Goal: Information Seeking & Learning: Check status

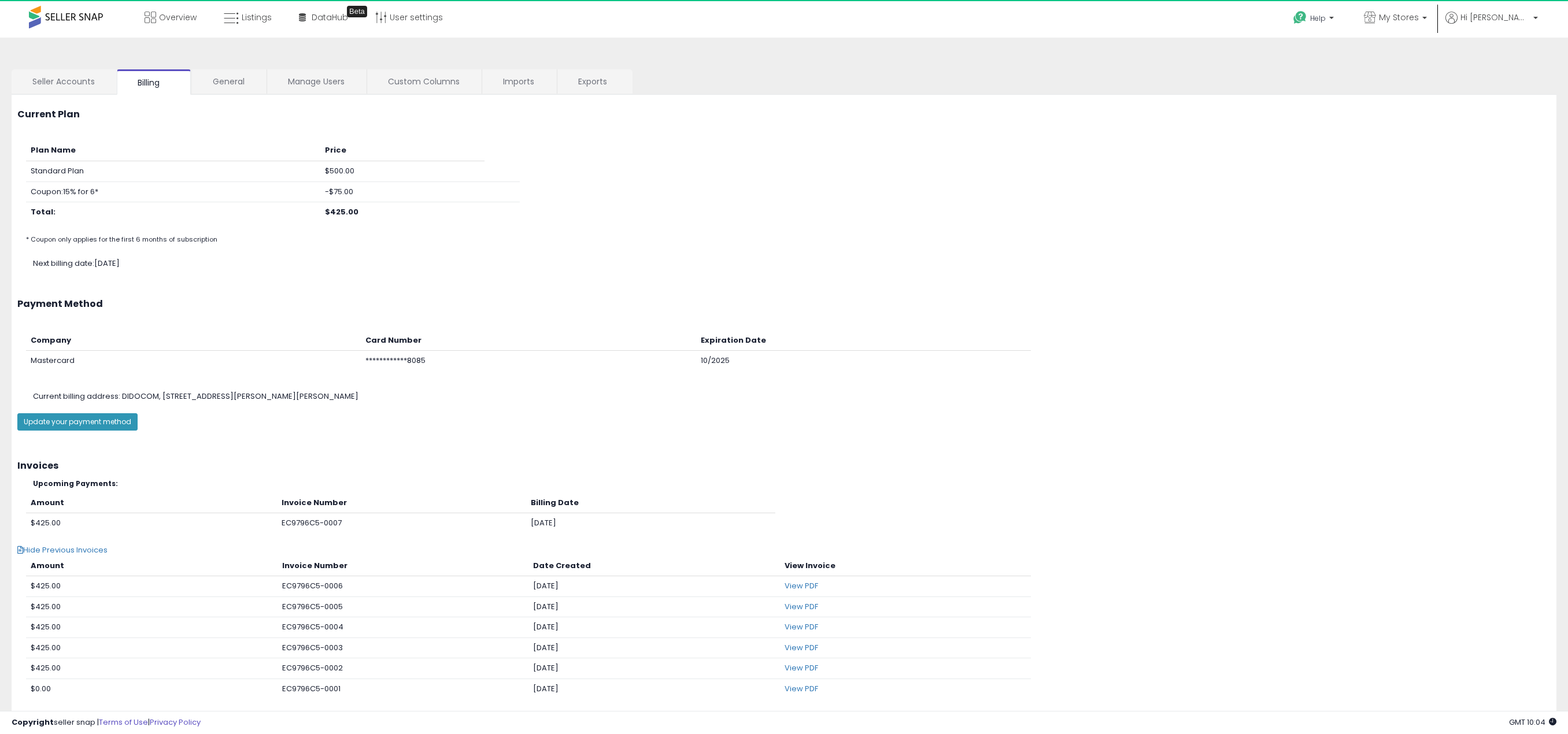
click at [91, 18] on span at bounding box center [66, 17] width 74 height 22
click at [156, 13] on icon at bounding box center [150, 17] width 12 height 11
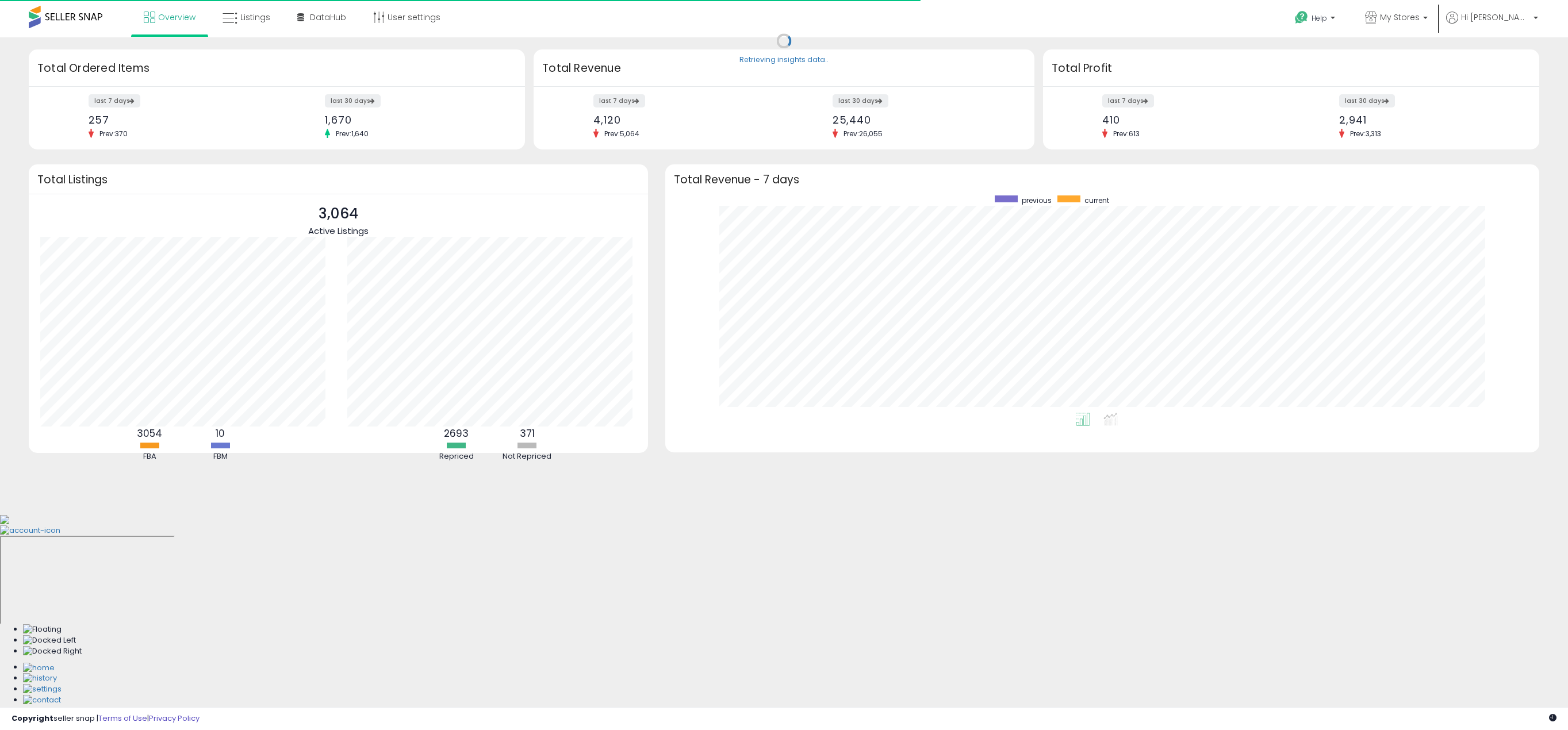
scroll to position [217, 851]
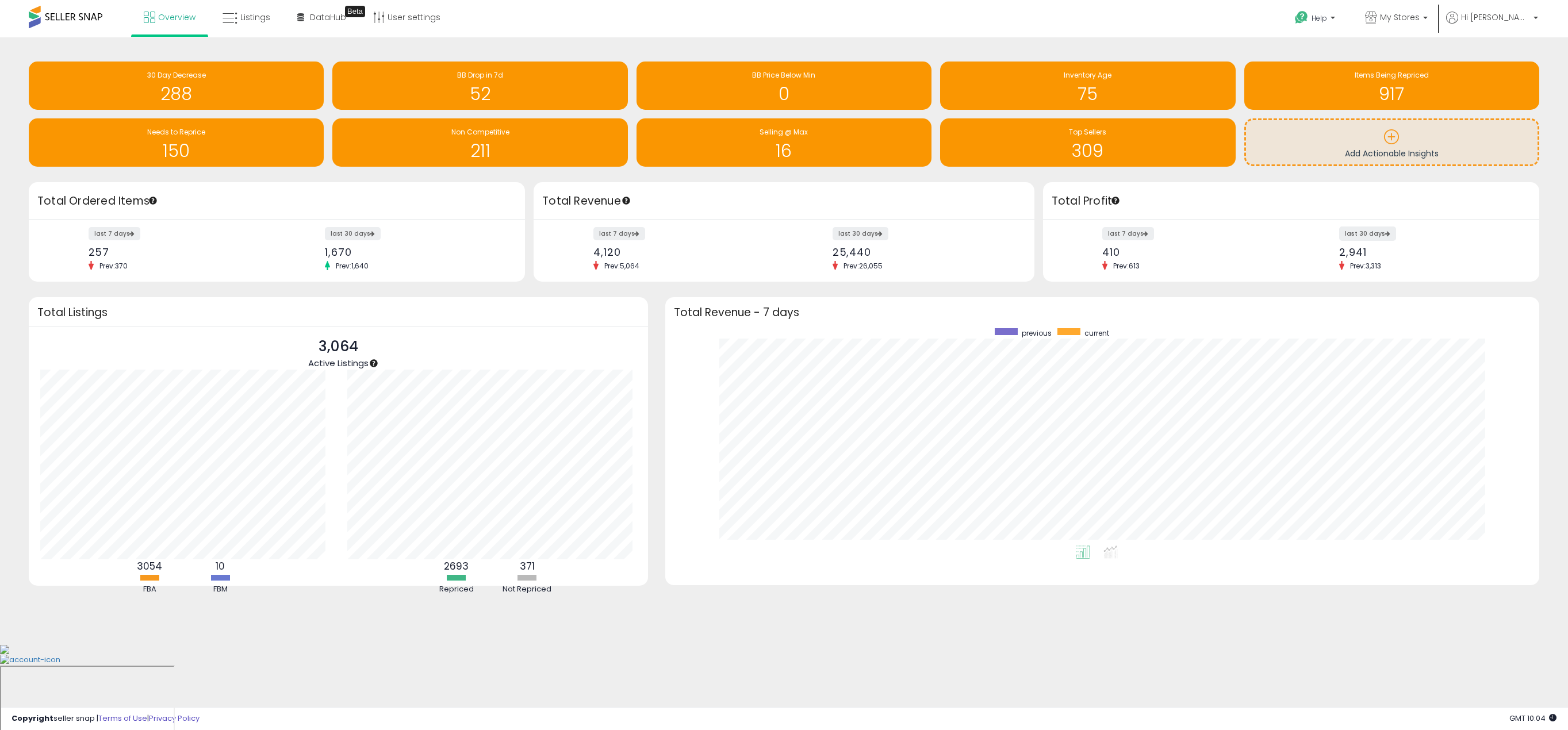
click at [1367, 233] on label "last 30 days" at bounding box center [1367, 233] width 57 height 14
click at [1363, 232] on label "last 30 days" at bounding box center [1367, 233] width 57 height 14
click at [1363, 233] on label "last 30 days" at bounding box center [1367, 233] width 57 height 14
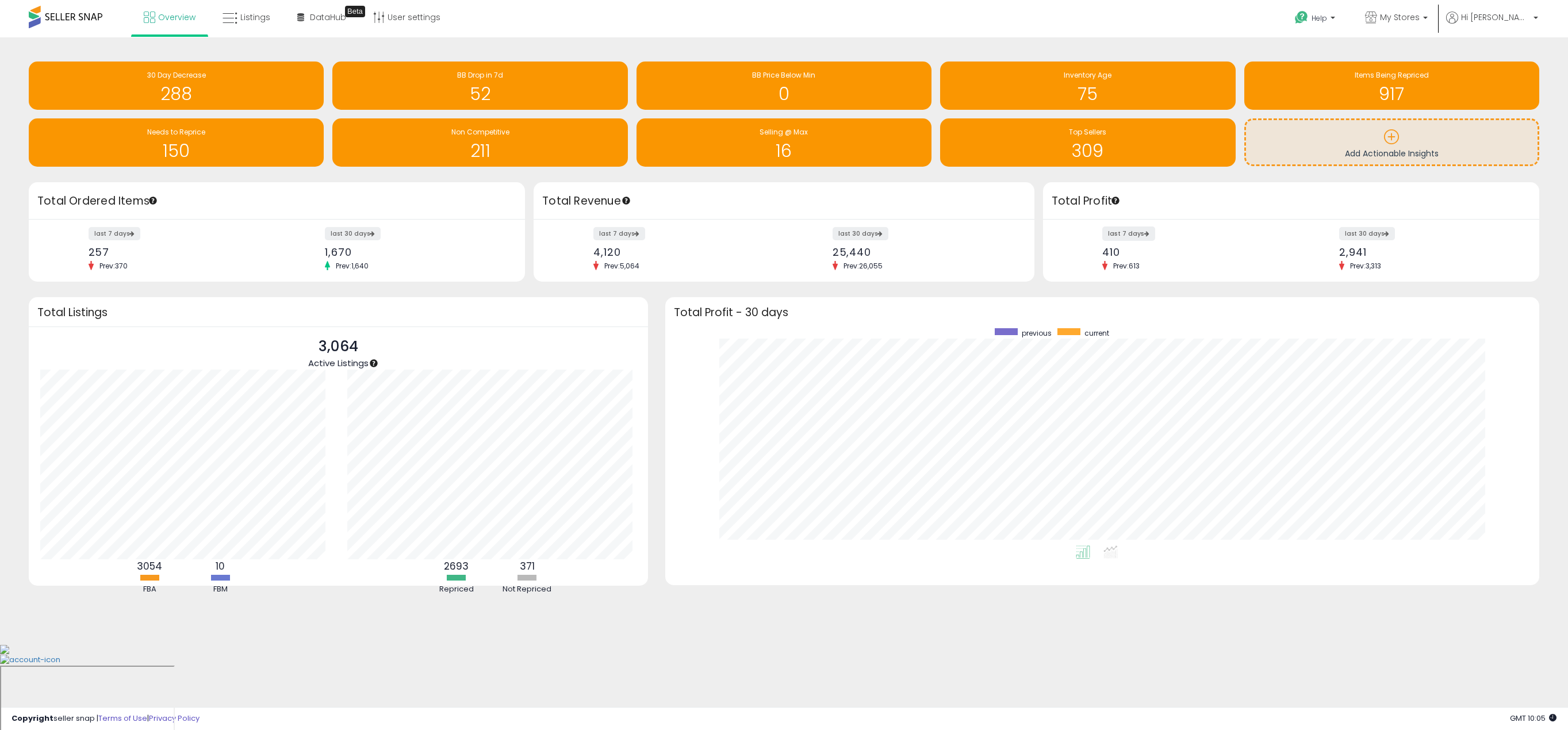
click at [1123, 235] on label "last 7 days" at bounding box center [1129, 233] width 53 height 14
click at [1368, 239] on label "last 30 days" at bounding box center [1367, 233] width 57 height 14
click at [235, 11] on icon at bounding box center [230, 18] width 15 height 15
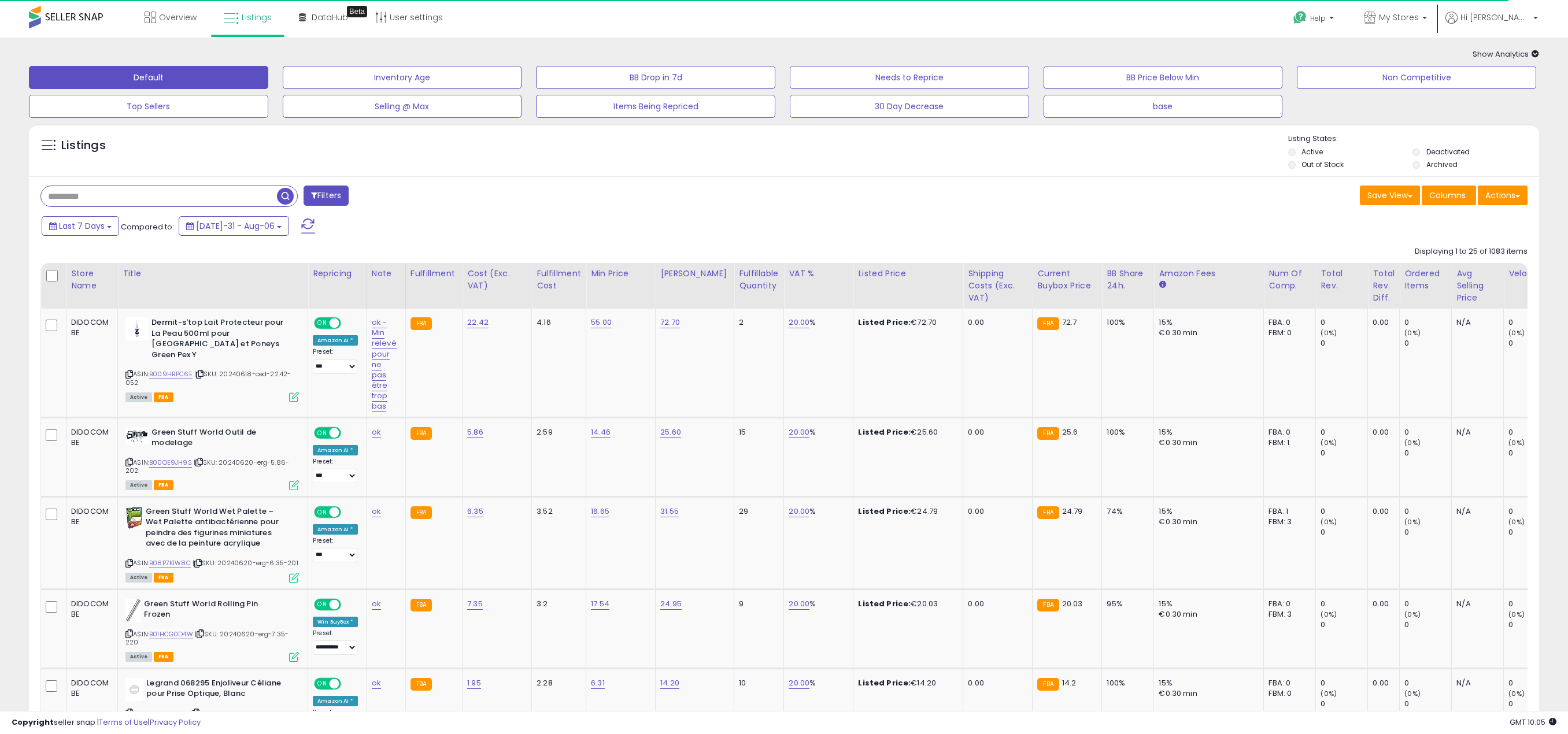
click at [1536, 53] on icon at bounding box center [1535, 54] width 7 height 7
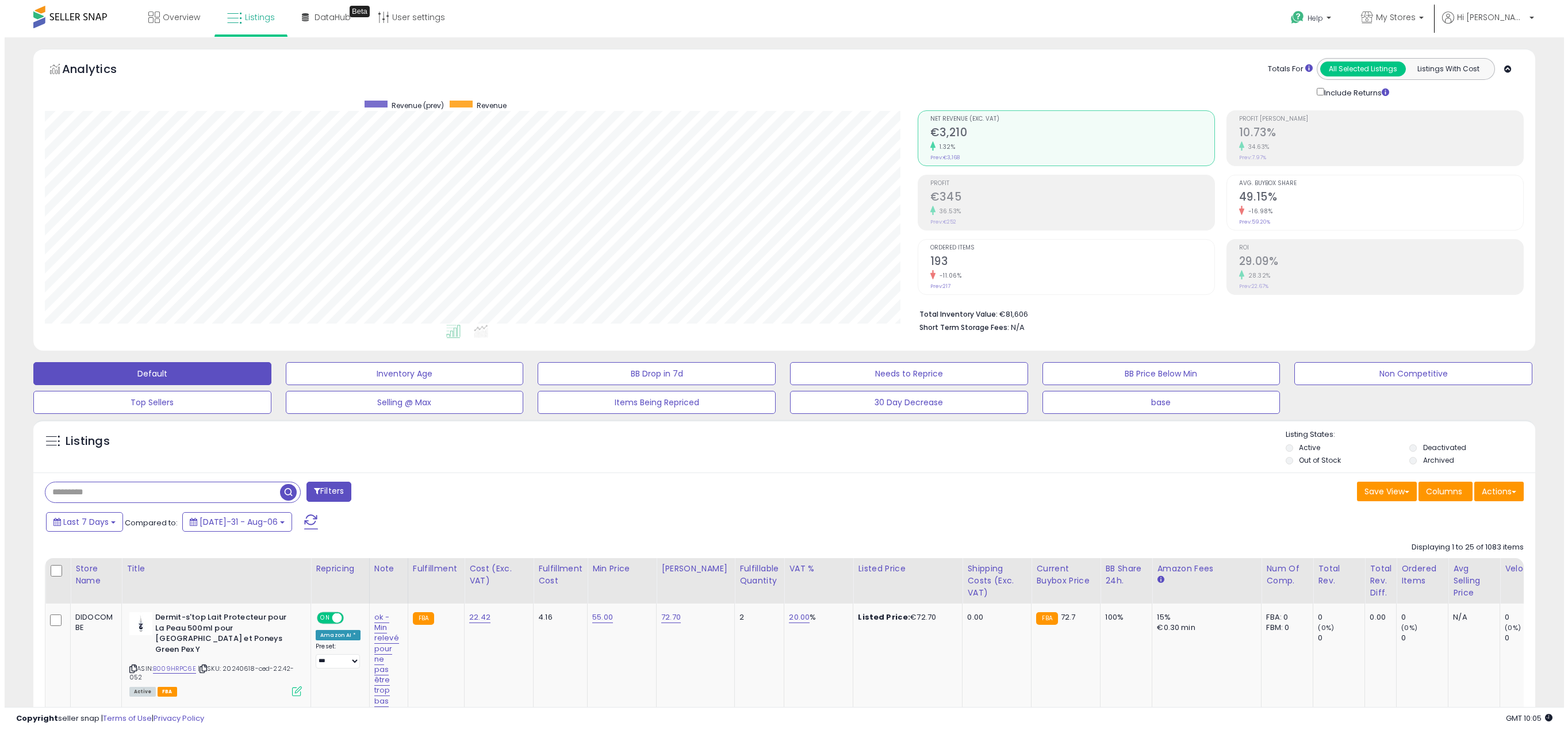
scroll to position [236, 873]
click at [110, 522] on b at bounding box center [108, 522] width 4 height 3
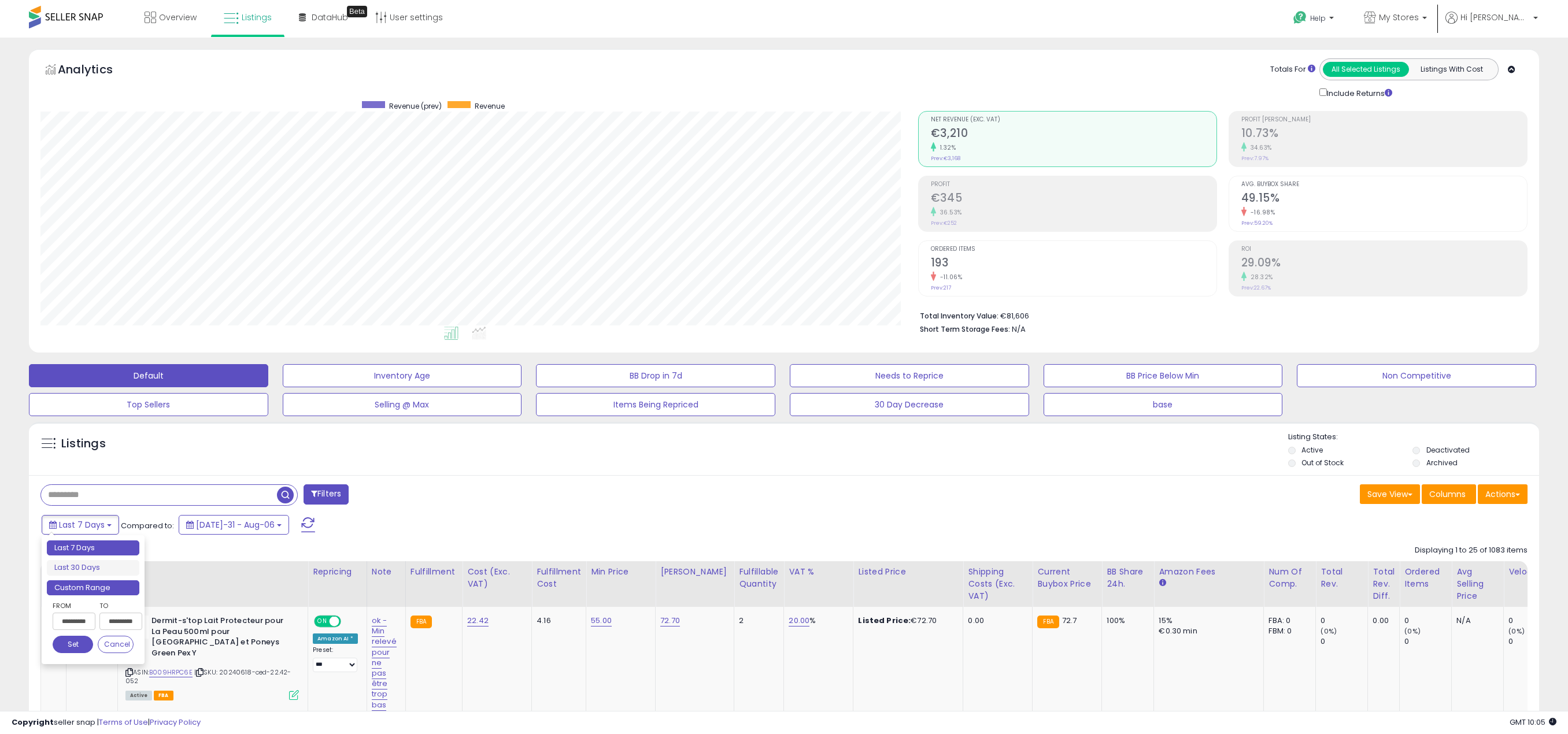
click at [69, 587] on li "Custom Range" at bounding box center [93, 588] width 93 height 16
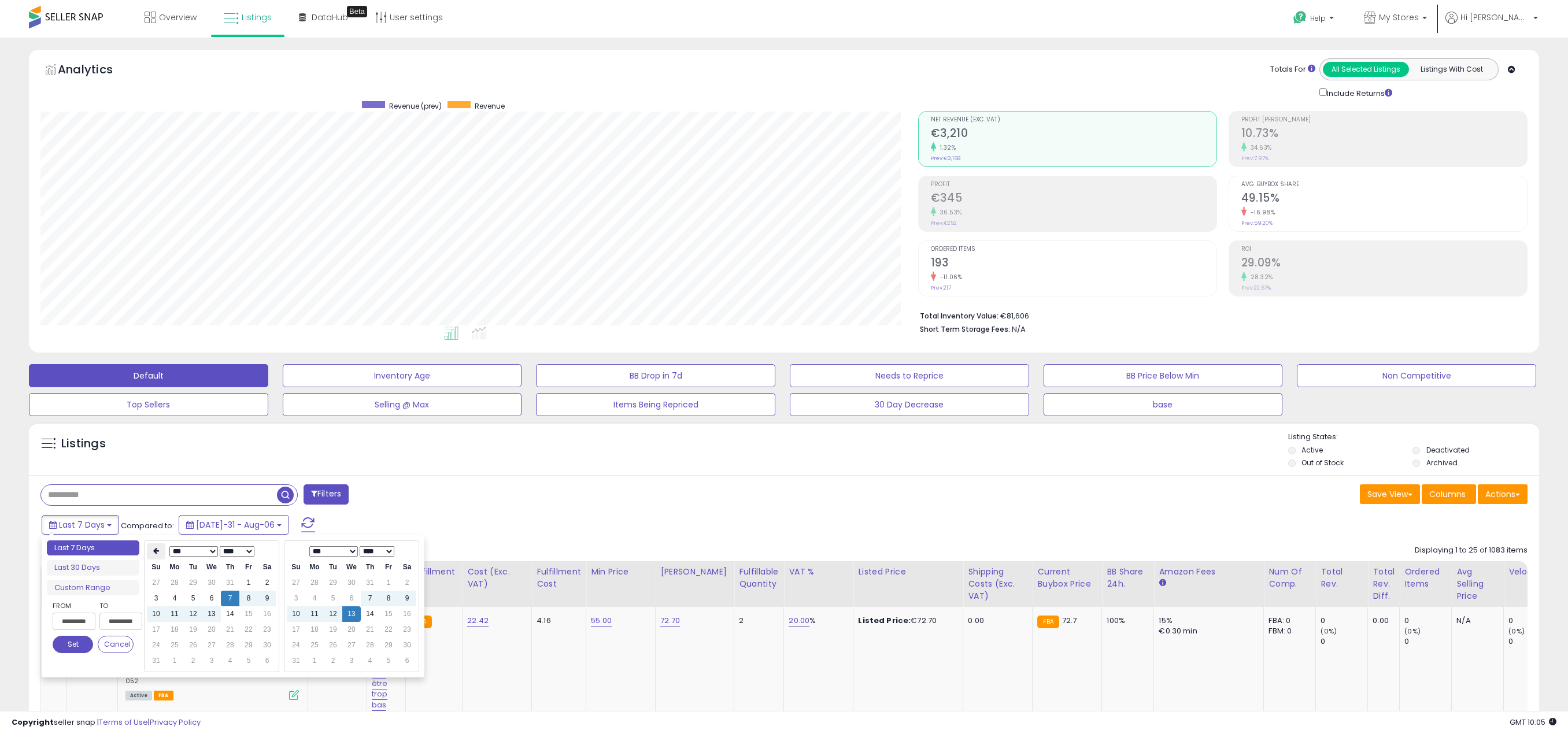
click at [158, 547] on th at bounding box center [156, 551] width 19 height 16
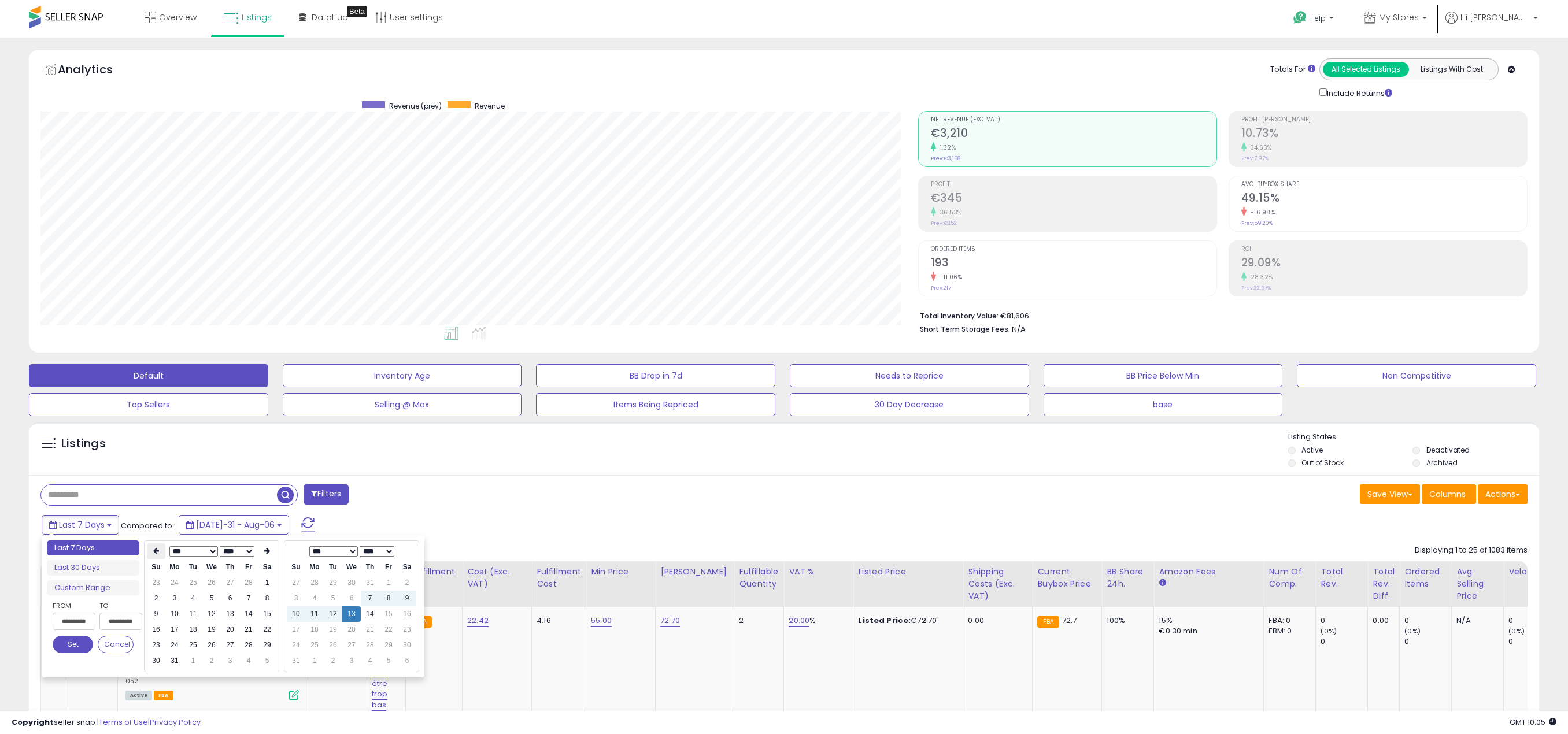
click at [156, 547] on th at bounding box center [156, 551] width 19 height 16
type input "**********"
click at [267, 583] on td "1" at bounding box center [266, 583] width 19 height 16
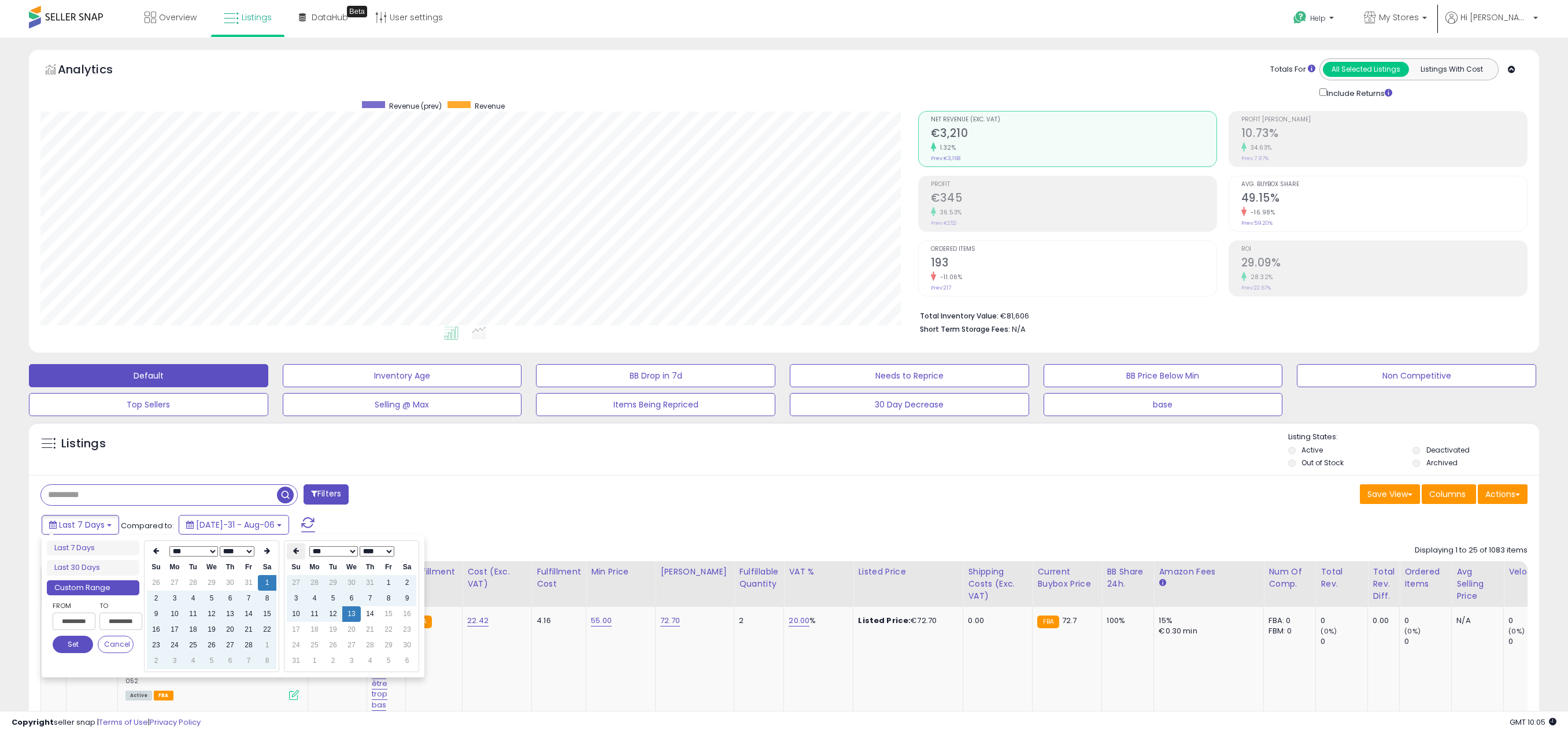
click at [297, 551] on icon at bounding box center [296, 551] width 6 height 7
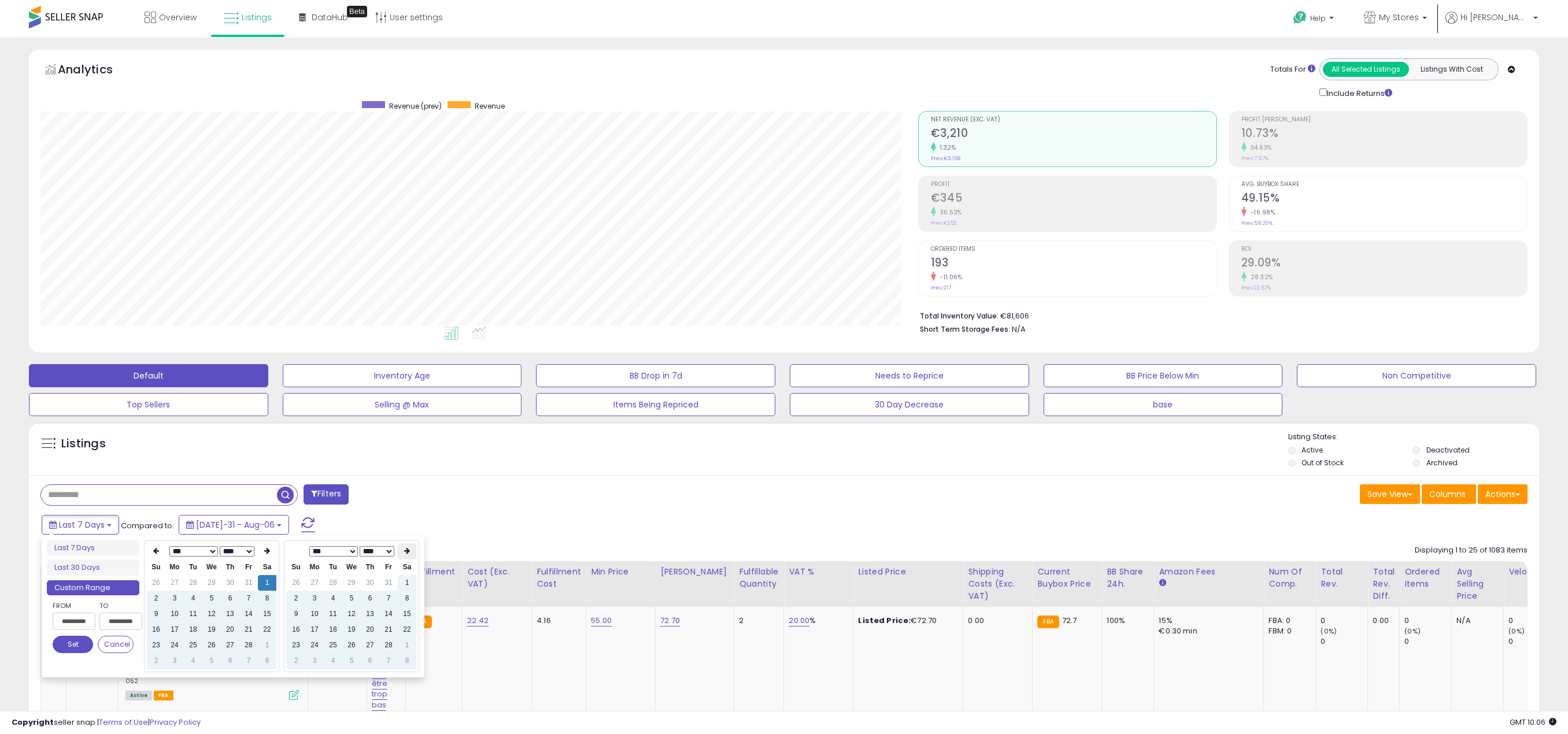
click at [409, 548] on icon at bounding box center [407, 551] width 6 height 7
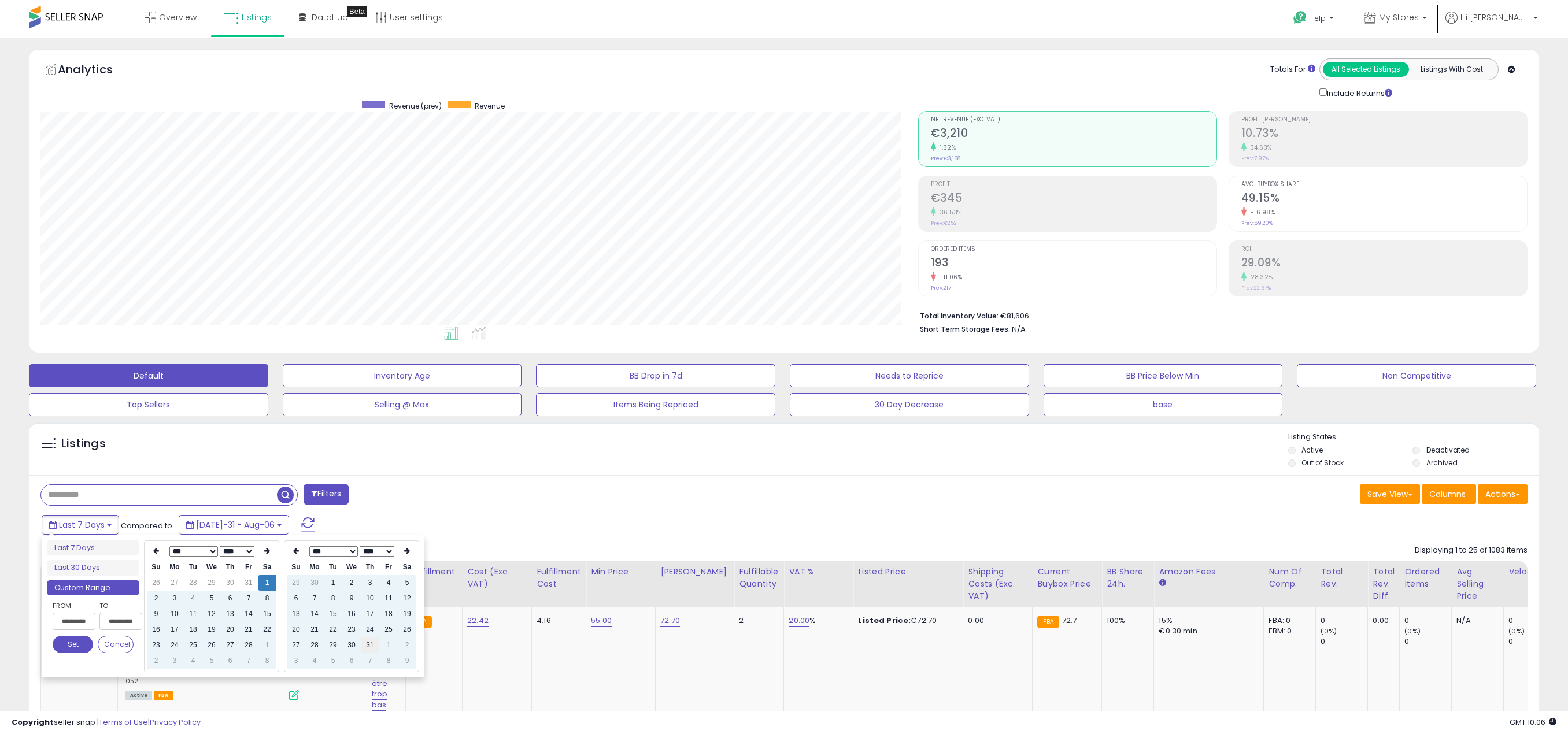
click at [367, 645] on td "31" at bounding box center [370, 646] width 19 height 16
type input "**********"
click at [75, 643] on button "Set" at bounding box center [73, 645] width 41 height 18
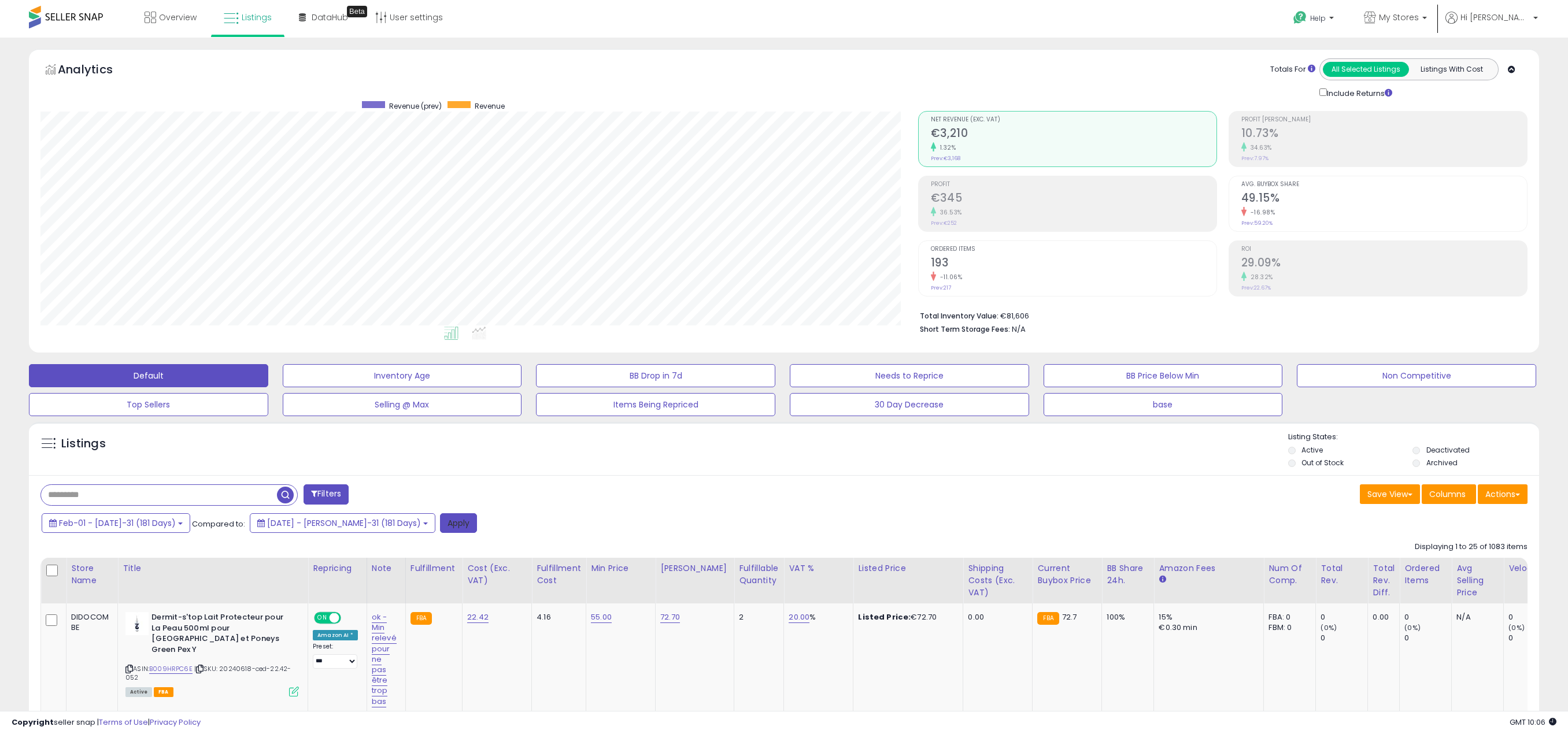
click at [440, 518] on button "Apply" at bounding box center [458, 523] width 37 height 19
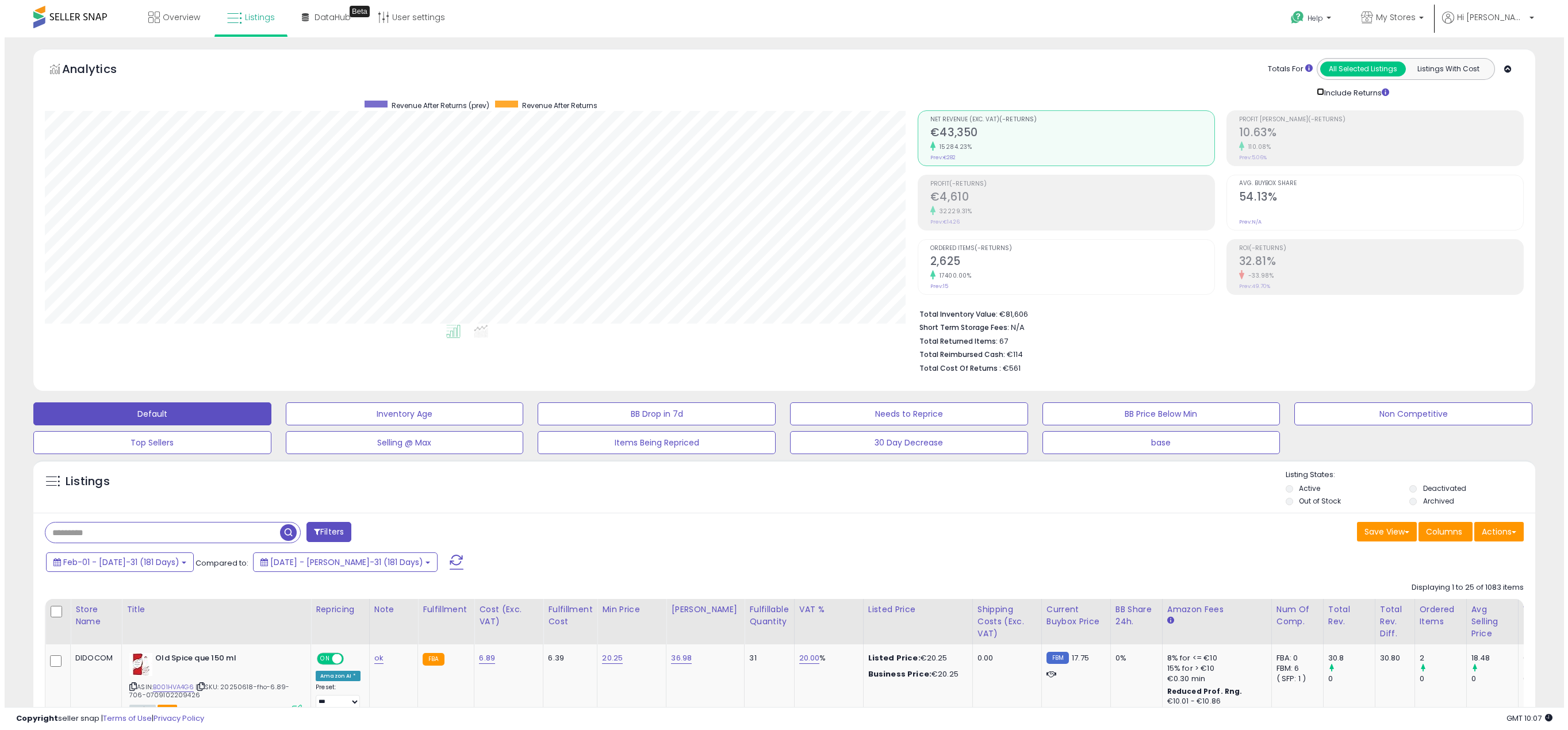
scroll to position [574502, 574121]
click at [981, 140] on h2 "€43,350" at bounding box center [1067, 134] width 284 height 16
click at [945, 153] on div "Net Revenue (Exc. VAT) (-Returns) €43,350 15284.23% Prev: €282" at bounding box center [1067, 136] width 284 height 52
